Goal: Task Accomplishment & Management: Use online tool/utility

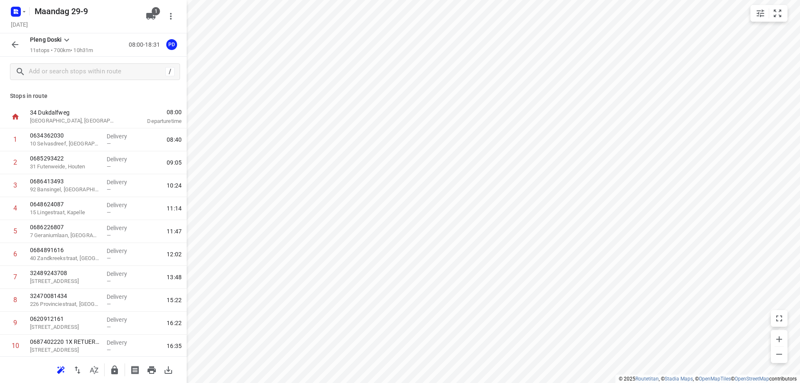
scroll to position [47, 0]
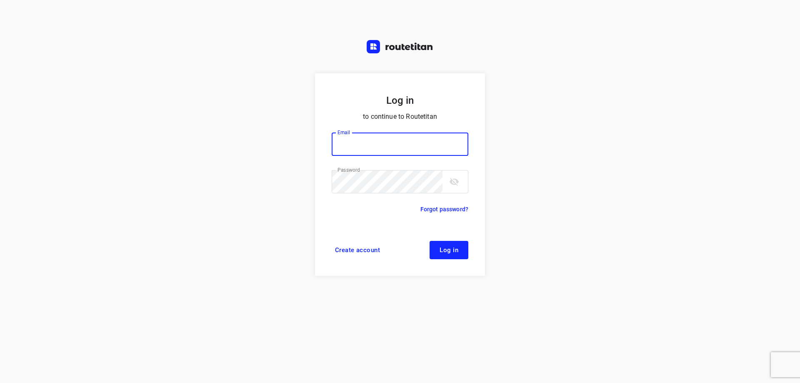
type input "[EMAIL_ADDRESS][DOMAIN_NAME]"
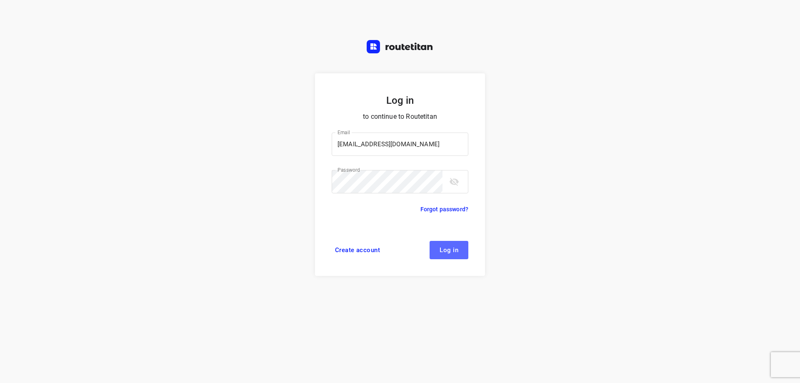
click at [443, 252] on span "Log in" at bounding box center [449, 250] width 19 height 7
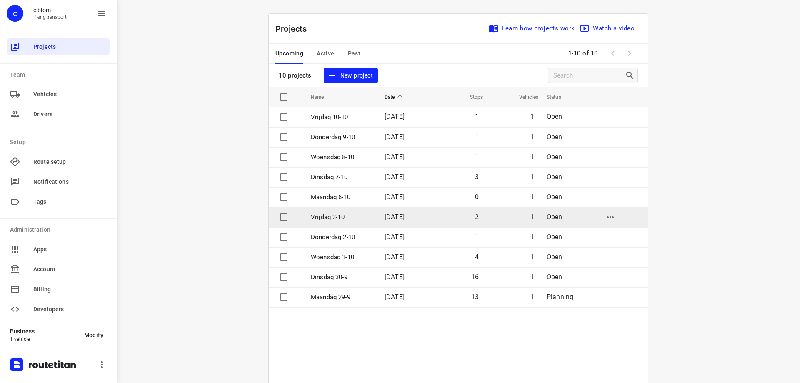
click at [350, 214] on p "Vrijdag 3-10" at bounding box center [341, 218] width 61 height 10
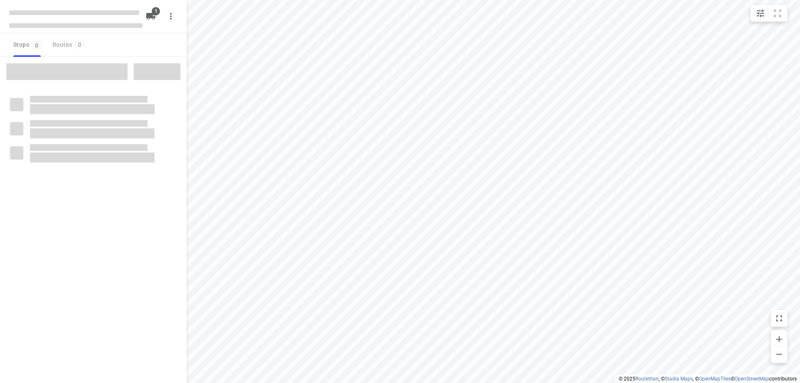
type input "distance"
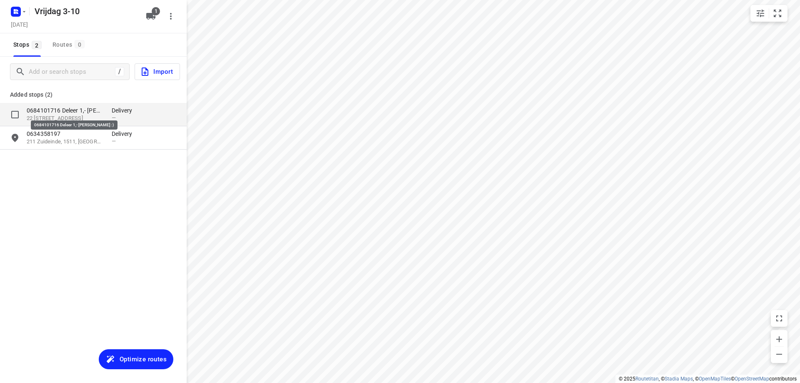
click at [96, 112] on p "0684101716 Deleer 1,- Chantal :)" at bounding box center [65, 110] width 77 height 8
